Goal: Task Accomplishment & Management: Use online tool/utility

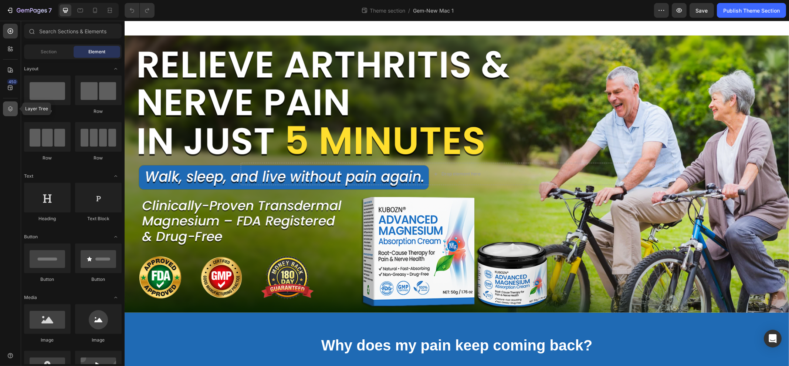
click at [15, 107] on div at bounding box center [10, 108] width 15 height 15
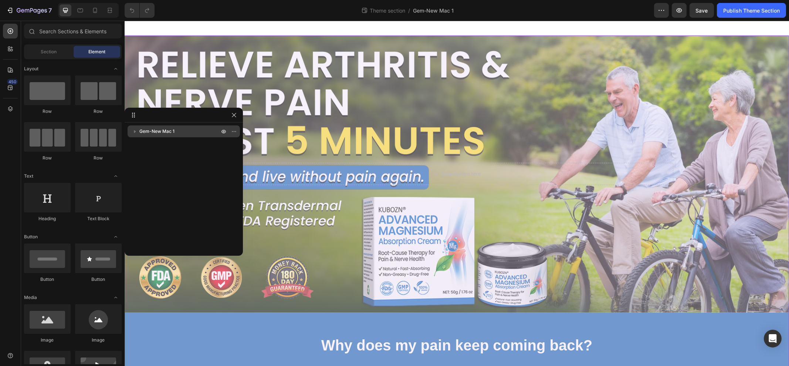
click at [142, 135] on span "Gem-New Mac 1" at bounding box center [156, 131] width 35 height 7
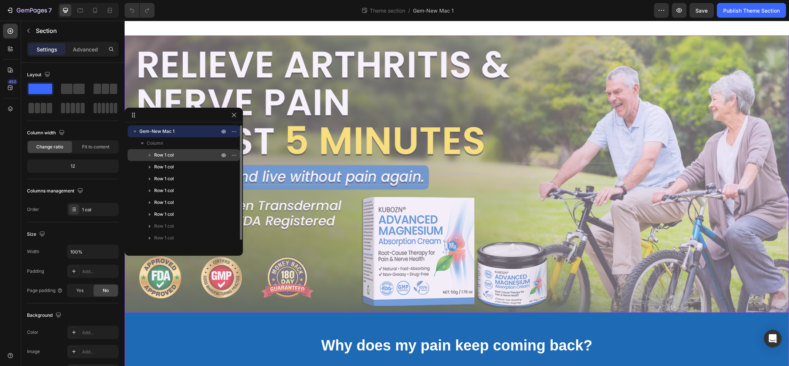
click at [177, 154] on p "Row 1 col" at bounding box center [187, 154] width 67 height 7
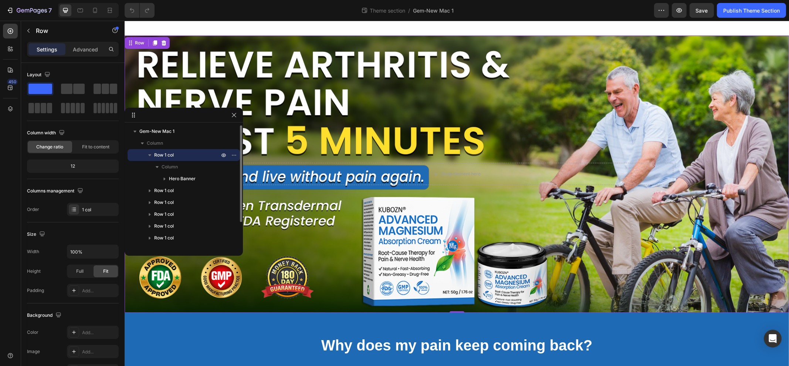
click at [192, 156] on p "Row 1 col" at bounding box center [187, 154] width 67 height 7
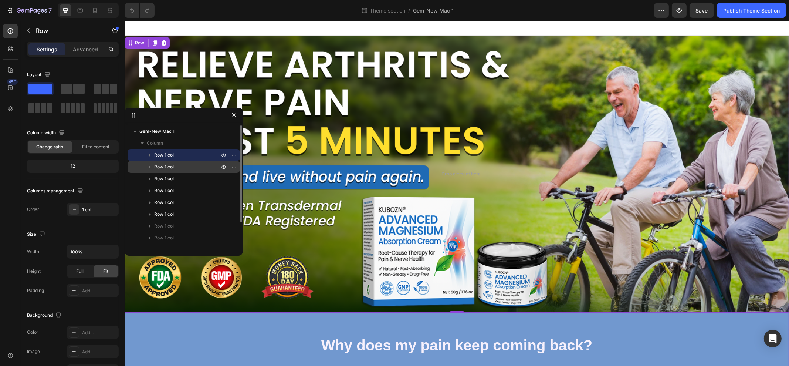
click at [189, 163] on p "Row 1 col" at bounding box center [187, 166] width 67 height 7
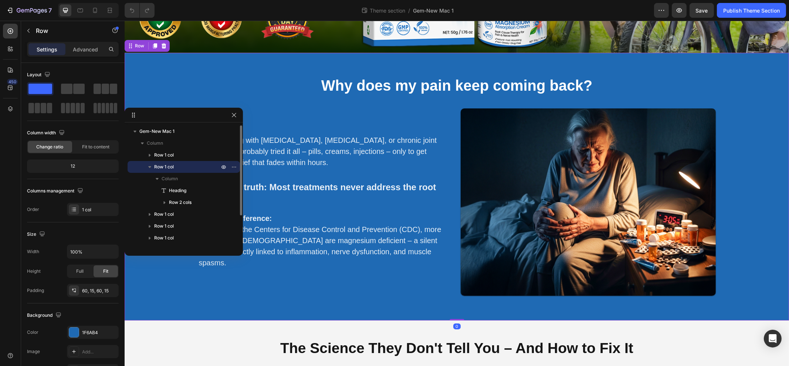
scroll to position [262, 0]
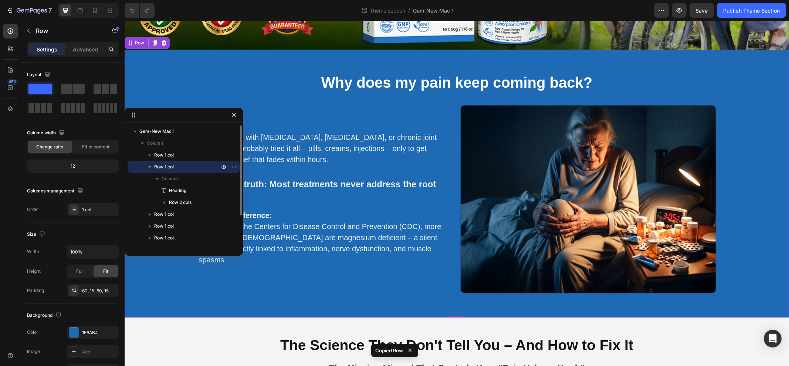
click at [179, 163] on p "Row 1 col" at bounding box center [187, 166] width 67 height 7
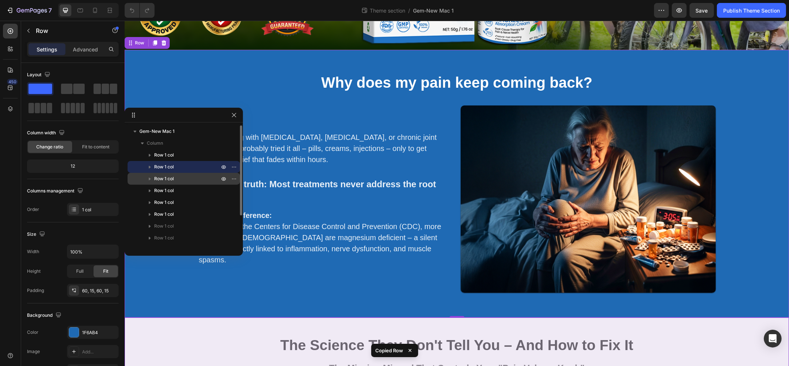
click at [168, 178] on span "Row 1 col" at bounding box center [164, 178] width 20 height 7
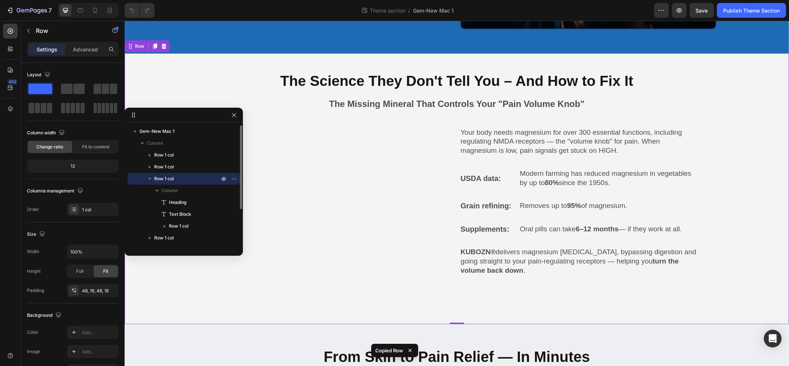
scroll to position [530, 0]
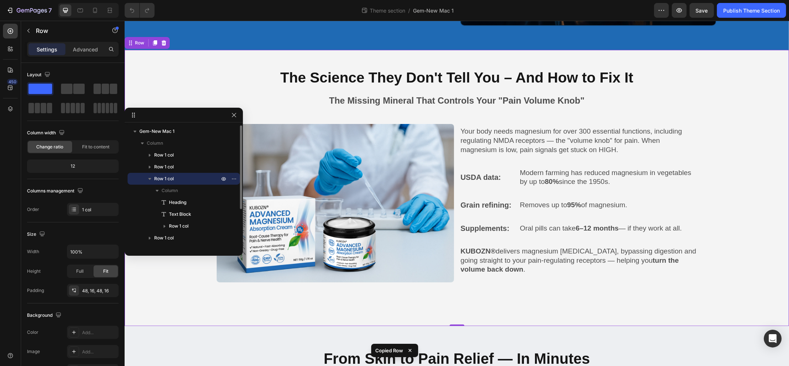
click at [177, 180] on p "Row 1 col" at bounding box center [187, 178] width 67 height 7
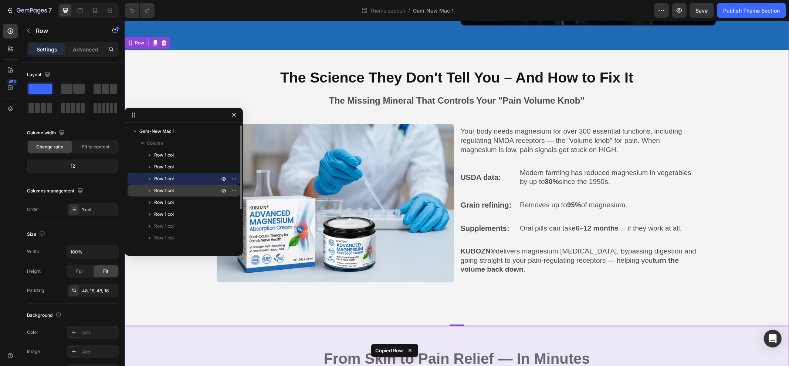
click at [176, 194] on p "Row 1 col" at bounding box center [187, 190] width 67 height 7
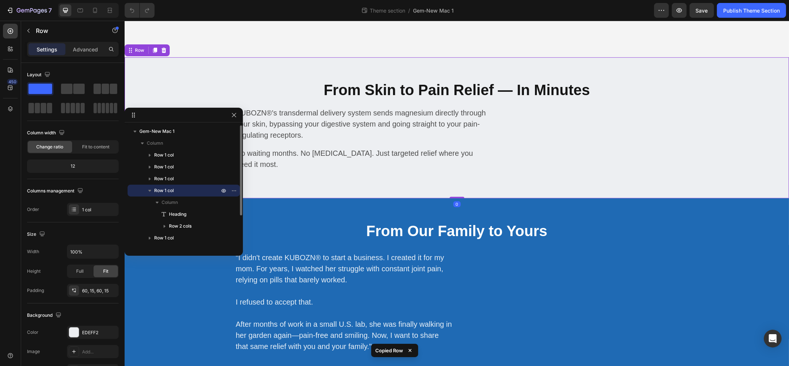
scroll to position [805, 0]
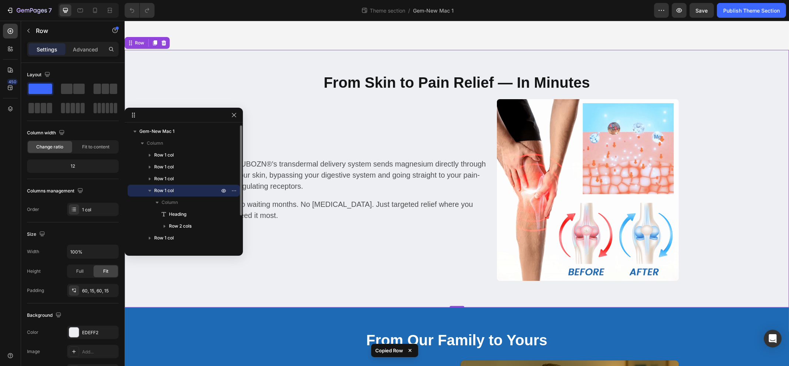
click at [161, 190] on span "Row 1 col" at bounding box center [164, 190] width 20 height 7
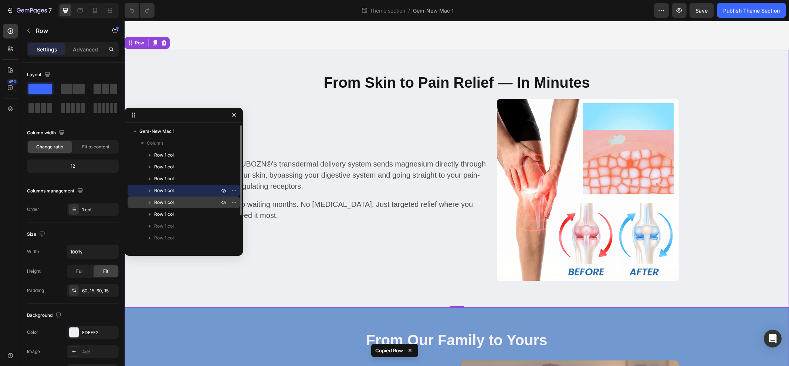
click at [164, 200] on span "Row 1 col" at bounding box center [164, 201] width 20 height 7
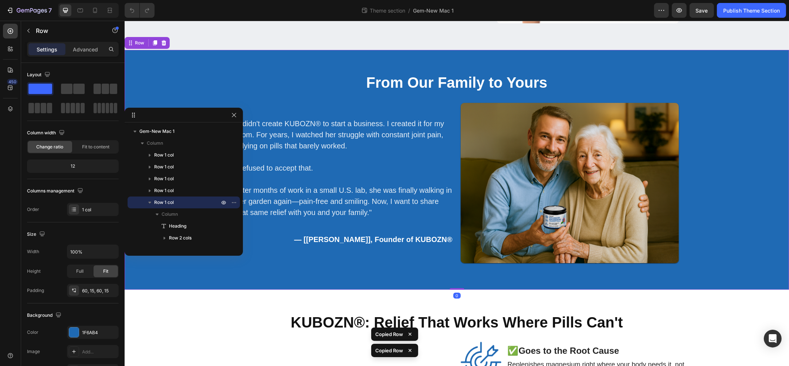
scroll to position [1063, 0]
click at [150, 199] on icon "button" at bounding box center [149, 201] width 7 height 7
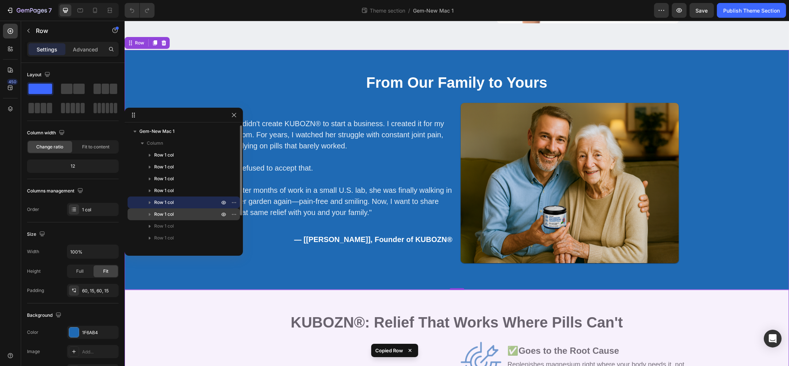
click at [163, 215] on span "Row 1 col" at bounding box center [164, 213] width 20 height 7
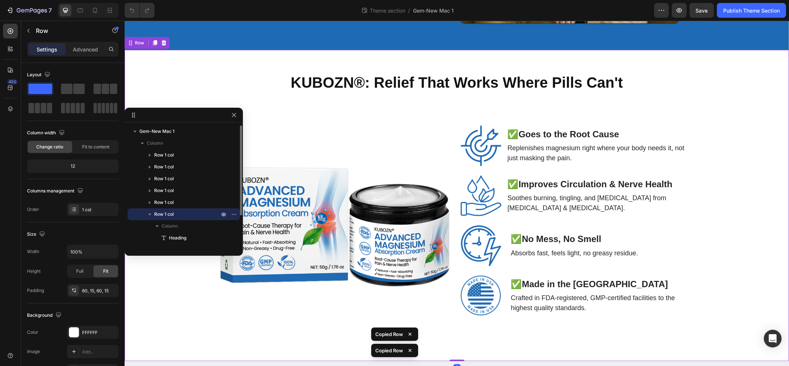
scroll to position [1303, 0]
click at [167, 213] on span "Row 1 col" at bounding box center [164, 213] width 20 height 7
click at [166, 225] on span "Row 1 col" at bounding box center [164, 225] width 20 height 7
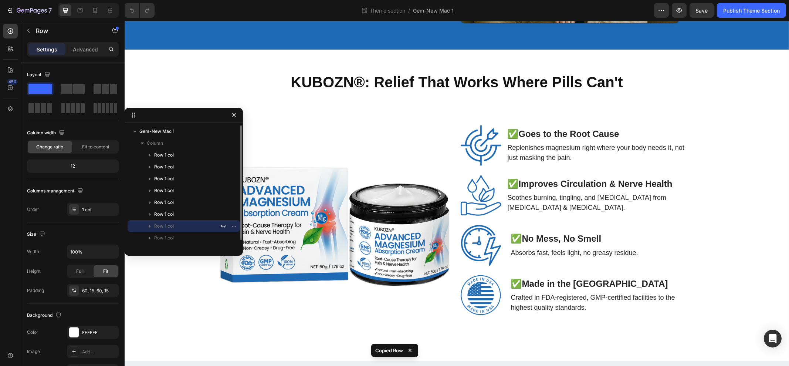
click at [179, 225] on p "Row 1 col" at bounding box center [187, 225] width 67 height 7
click at [170, 238] on span "Row 1 col" at bounding box center [164, 237] width 20 height 7
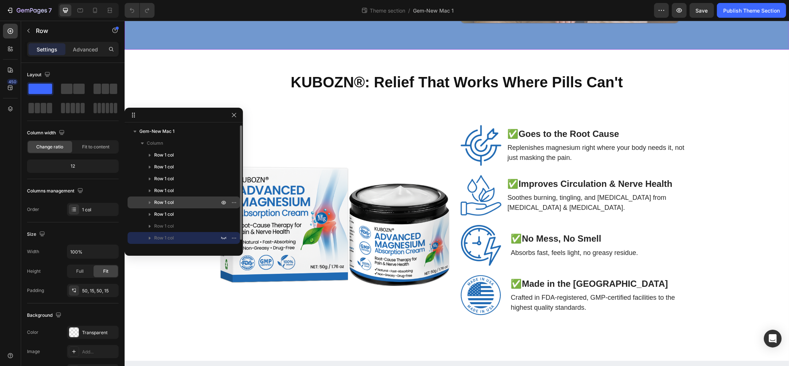
click at [175, 203] on p "Row 1 col" at bounding box center [187, 201] width 67 height 7
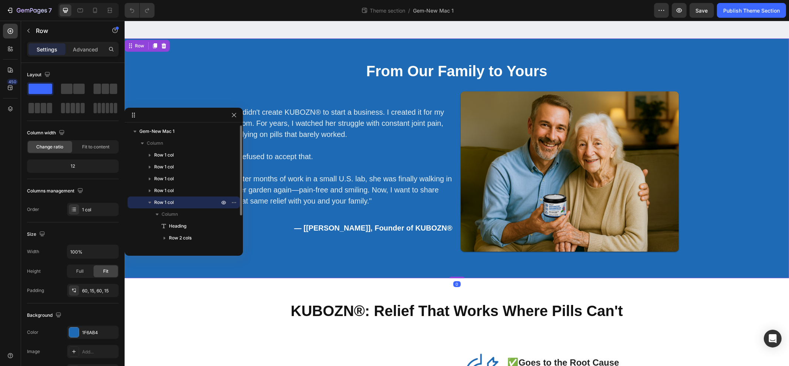
scroll to position [1063, 0]
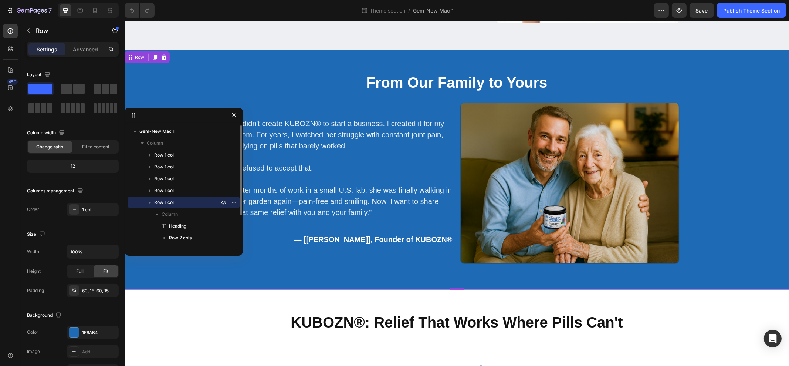
click at [185, 199] on p "Row 1 col" at bounding box center [187, 201] width 67 height 7
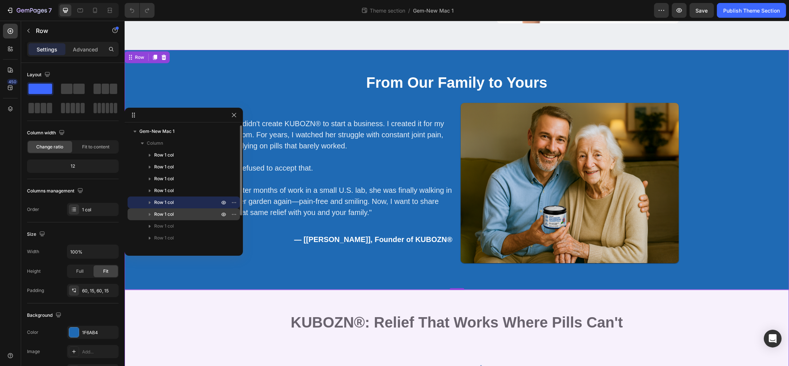
click at [175, 210] on div "Row 1 col" at bounding box center [183, 214] width 106 height 12
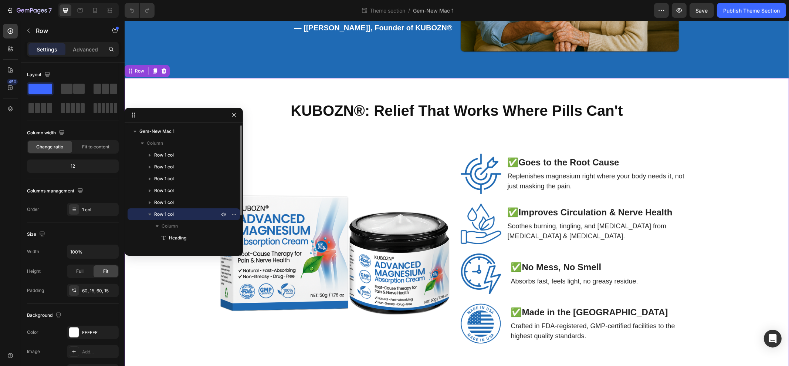
scroll to position [1303, 0]
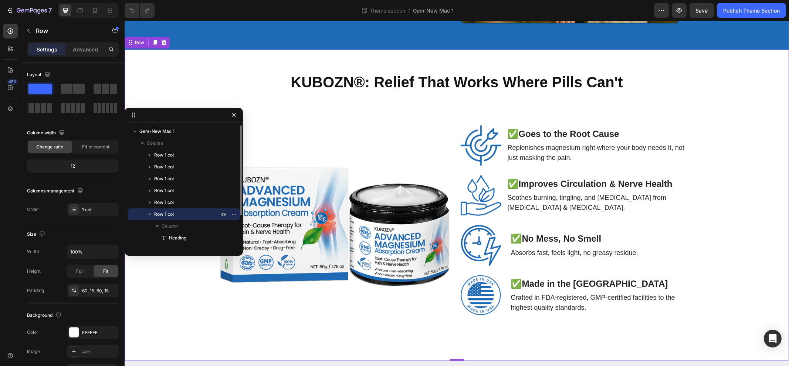
click at [176, 213] on p "Row 1 col" at bounding box center [187, 213] width 67 height 7
click at [200, 225] on p "Row 1 col" at bounding box center [187, 225] width 67 height 7
click at [197, 228] on p "Row 1 col" at bounding box center [187, 225] width 67 height 7
click at [196, 224] on p "Row 1 col" at bounding box center [187, 225] width 67 height 7
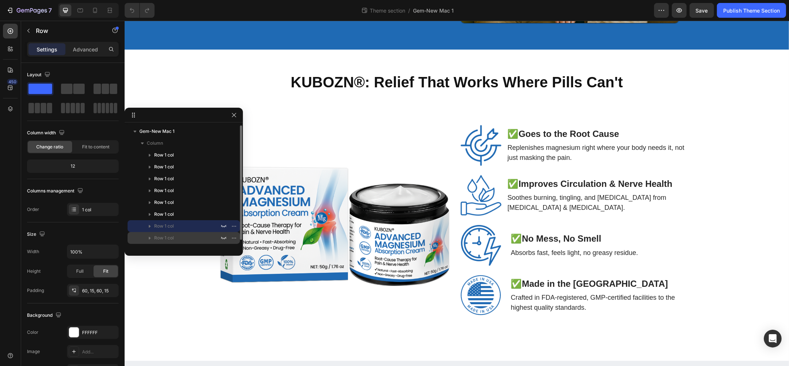
click at [160, 237] on span "Row 1 col" at bounding box center [164, 237] width 20 height 7
click at [162, 237] on span "Row 1 col" at bounding box center [164, 237] width 20 height 7
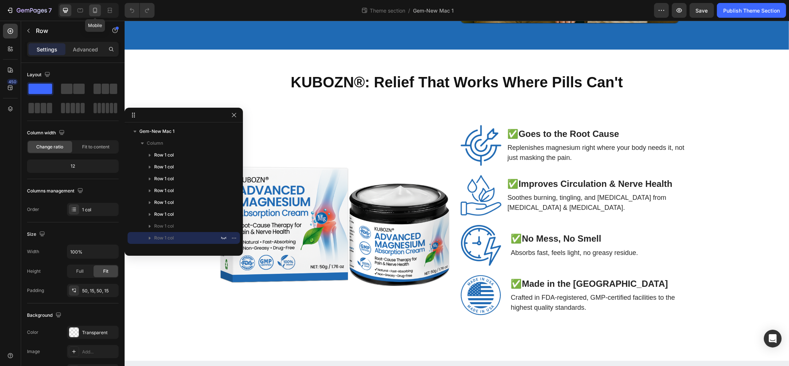
click at [100, 11] on div at bounding box center [95, 10] width 12 height 12
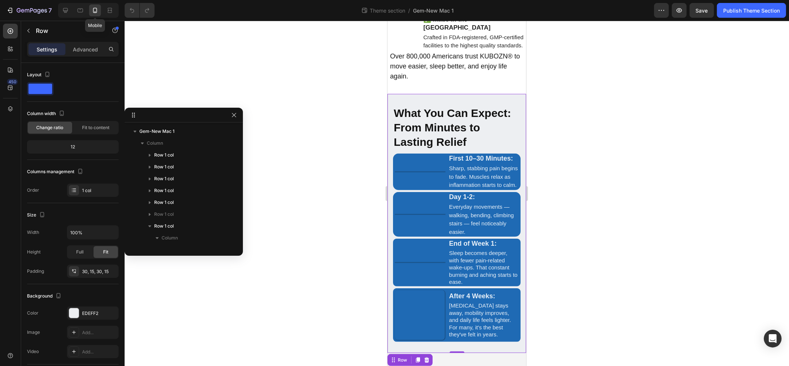
scroll to position [1711, 0]
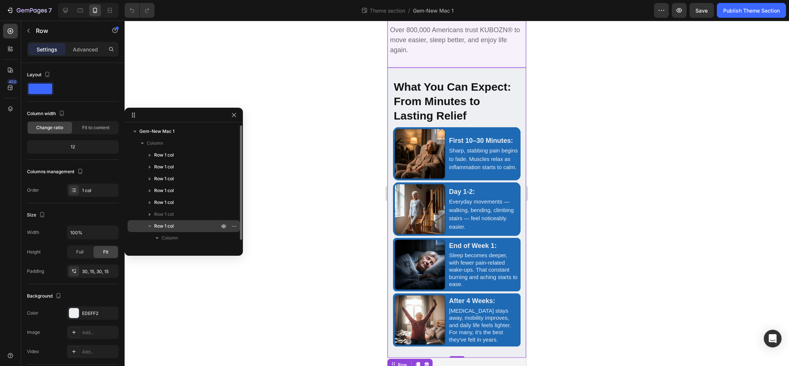
click at [183, 225] on p "Row 1 col" at bounding box center [187, 225] width 67 height 7
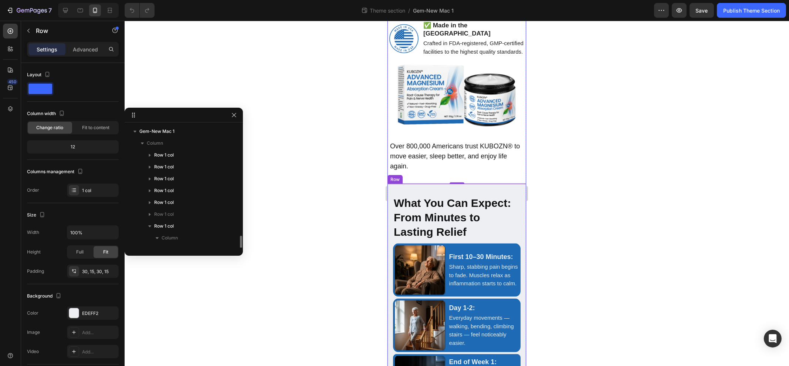
scroll to position [67, 0]
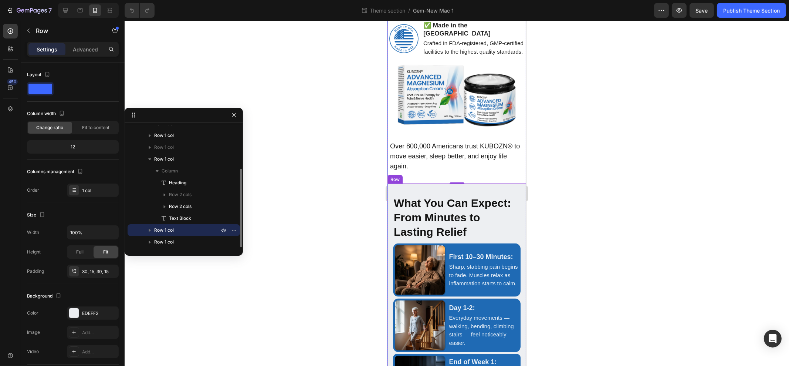
click at [491, 191] on div "What You Can Expect: From Minutes to Lasting Relief Heading Row First 10–30 Min…" at bounding box center [456, 329] width 139 height 290
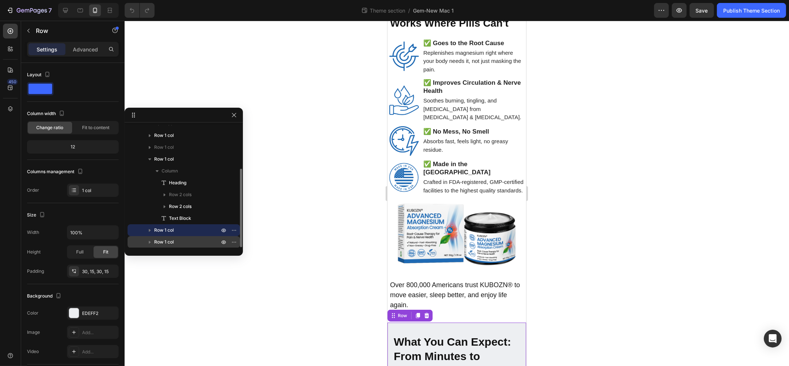
click at [177, 242] on p "Row 1 col" at bounding box center [187, 241] width 67 height 7
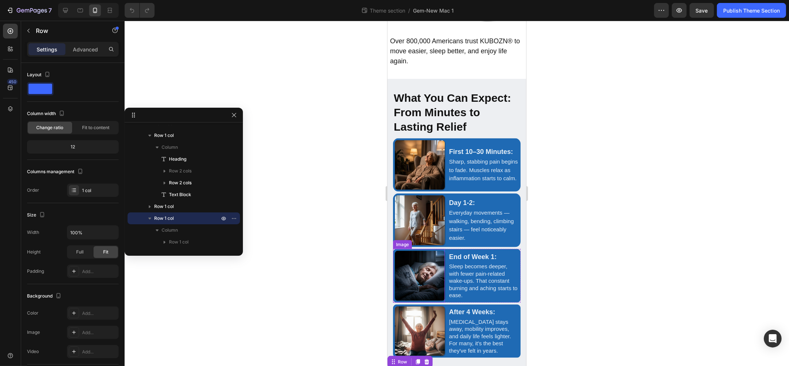
scroll to position [1708, 0]
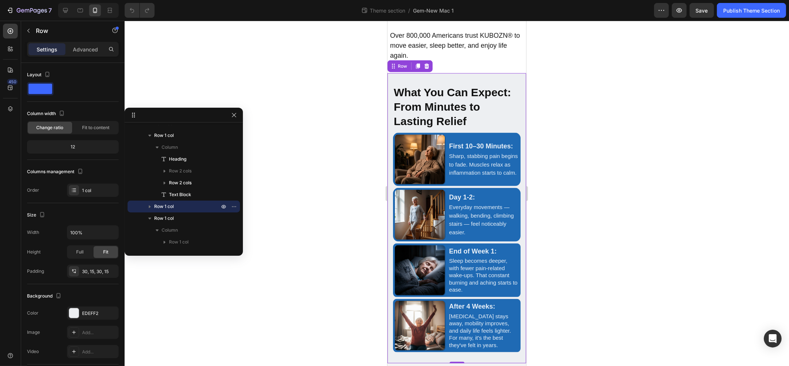
click at [666, 207] on div at bounding box center [457, 193] width 664 height 345
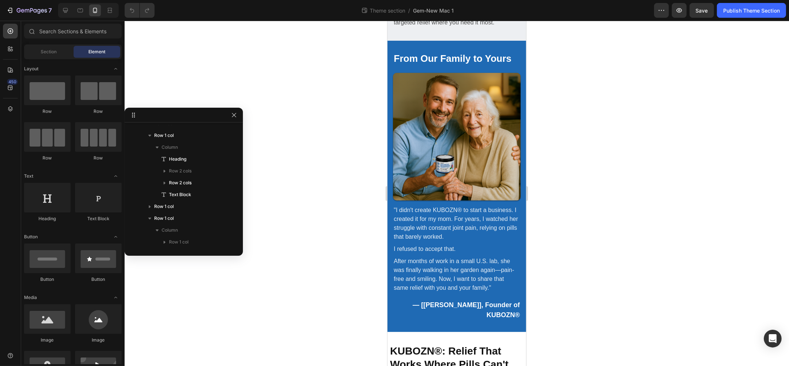
scroll to position [1099, 0]
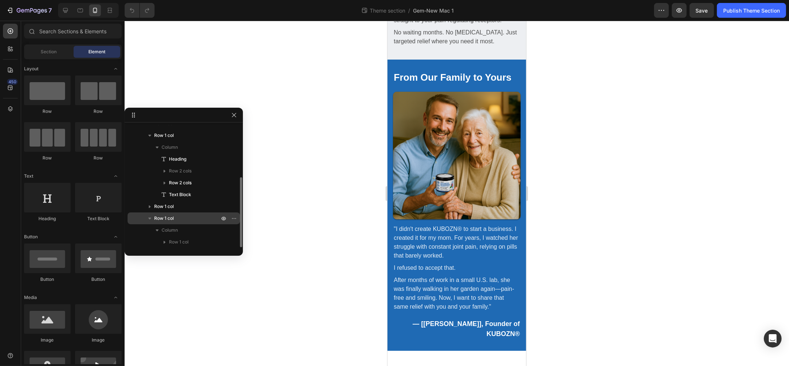
click at [149, 217] on icon "button" at bounding box center [149, 217] width 7 height 7
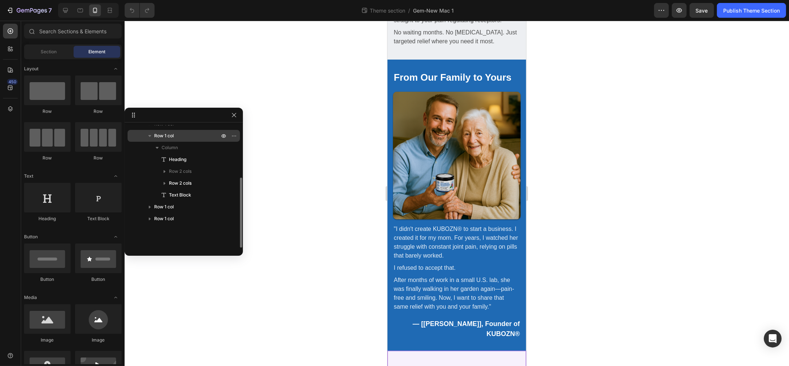
click at [151, 135] on icon "button" at bounding box center [149, 135] width 7 height 7
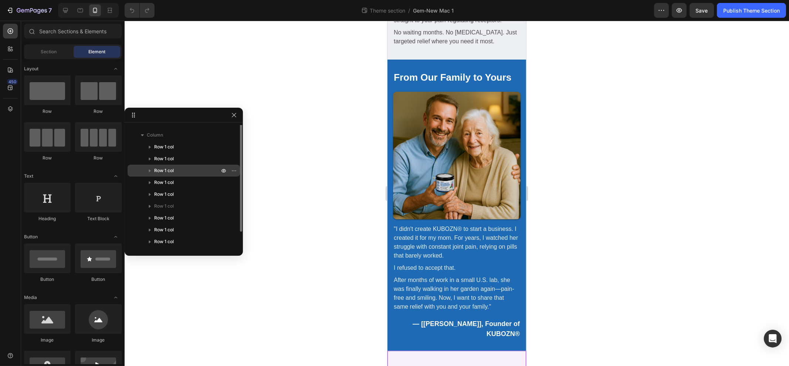
scroll to position [0, 0]
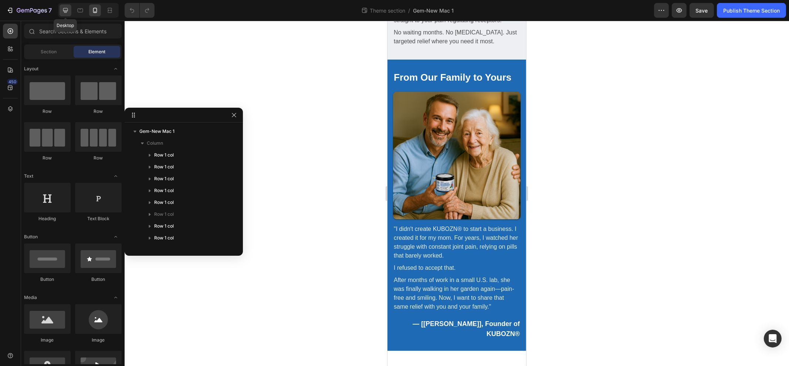
click at [68, 11] on icon at bounding box center [65, 10] width 7 height 7
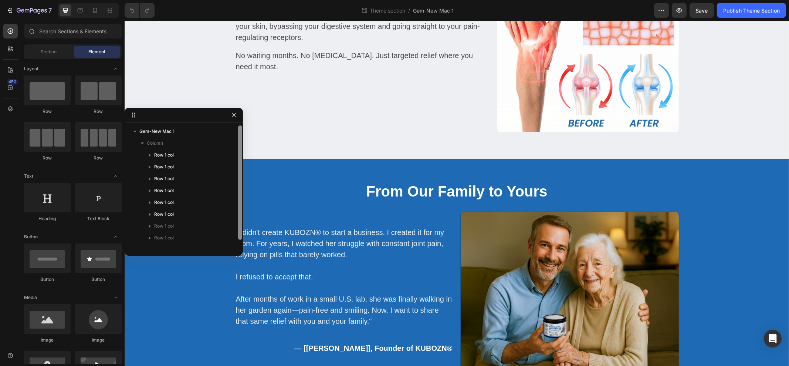
scroll to position [8, 0]
drag, startPoint x: 239, startPoint y: 164, endPoint x: 192, endPoint y: 235, distance: 84.8
click at [235, 200] on div "Gem-New Mac 1 Column Row 1 col Row 1 col Row 1 col Row 1 col Row 1 col Row 1 co…" at bounding box center [184, 186] width 118 height 122
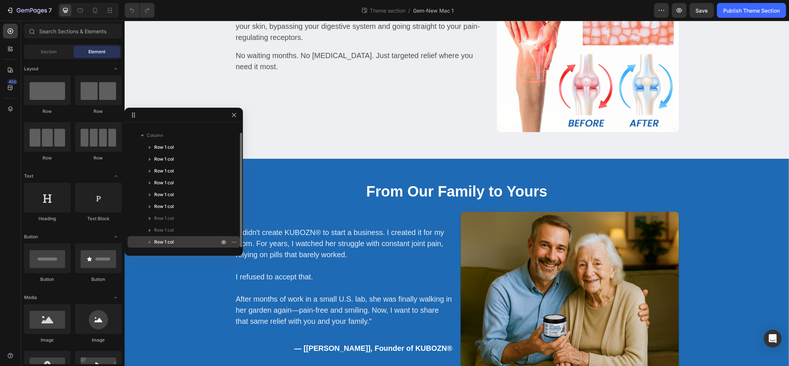
click at [182, 240] on p "Row 1 col" at bounding box center [187, 241] width 67 height 7
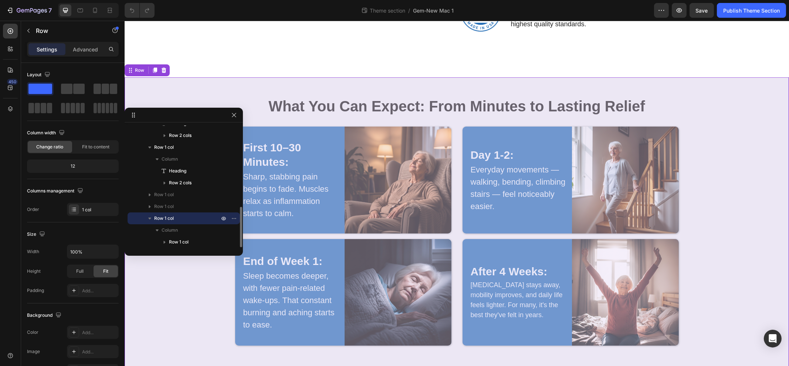
scroll to position [1586, 0]
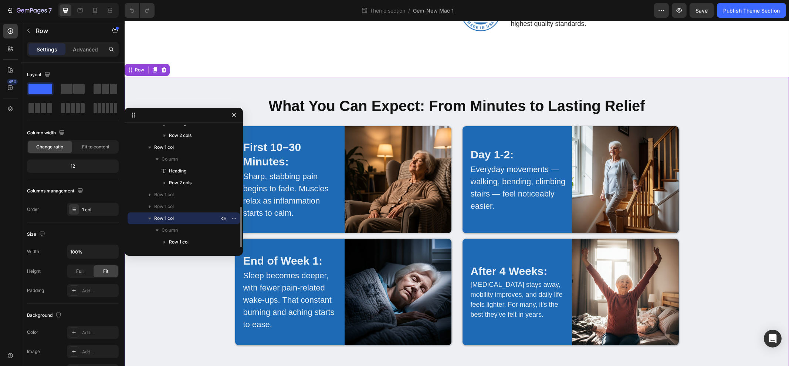
click at [168, 218] on span "Row 1 col" at bounding box center [164, 217] width 20 height 7
click at [153, 218] on button "button" at bounding box center [149, 218] width 9 height 9
click at [149, 219] on icon "button" at bounding box center [149, 219] width 3 height 2
click at [92, 7] on icon at bounding box center [94, 10] width 7 height 7
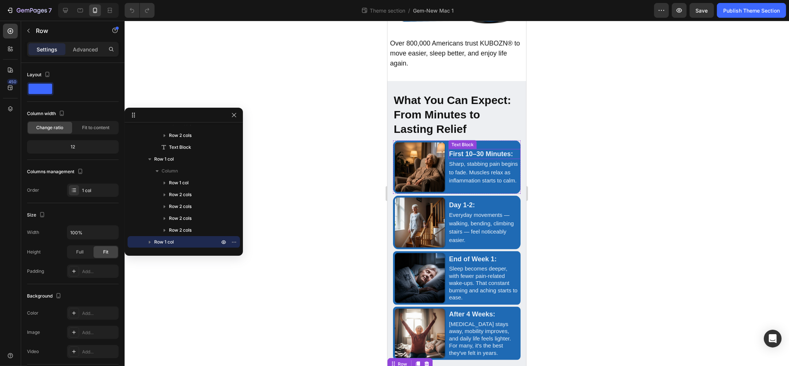
scroll to position [1708, 0]
